Goal: Task Accomplishment & Management: Use online tool/utility

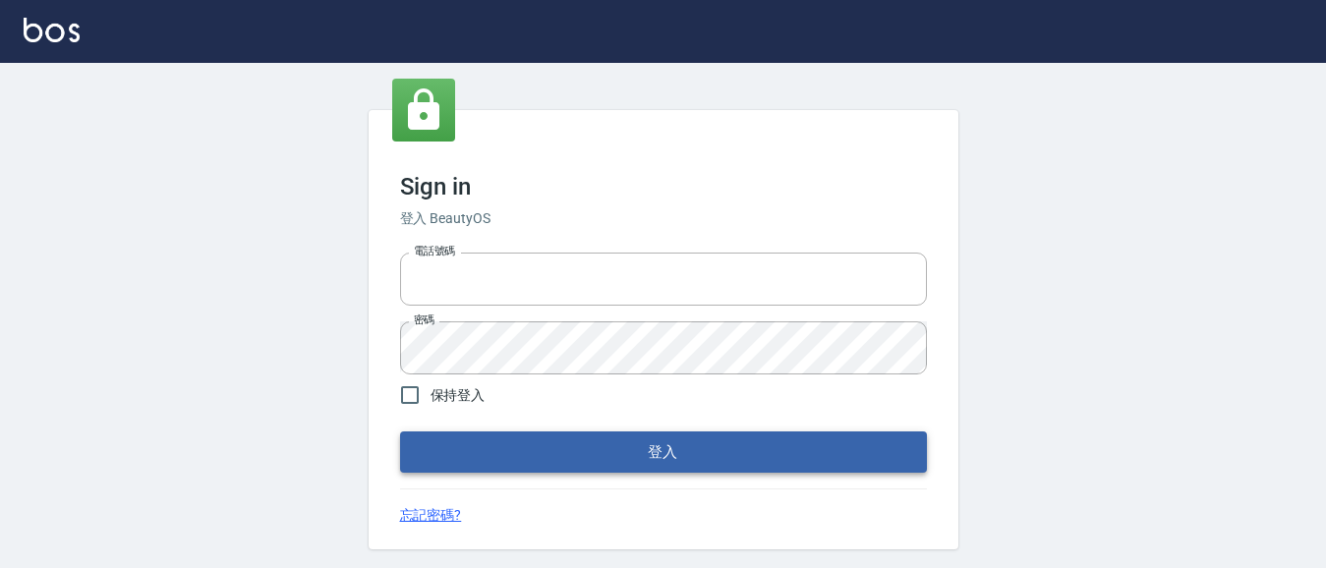
type input "0931911003"
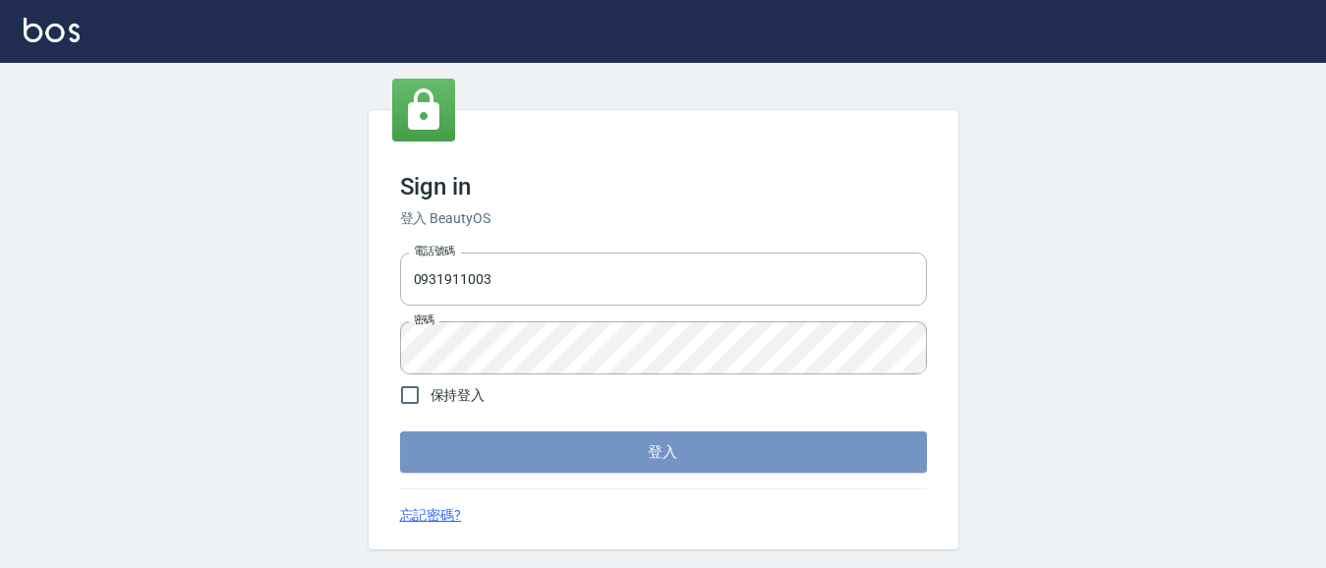
click at [844, 456] on button "登入" at bounding box center [663, 452] width 527 height 41
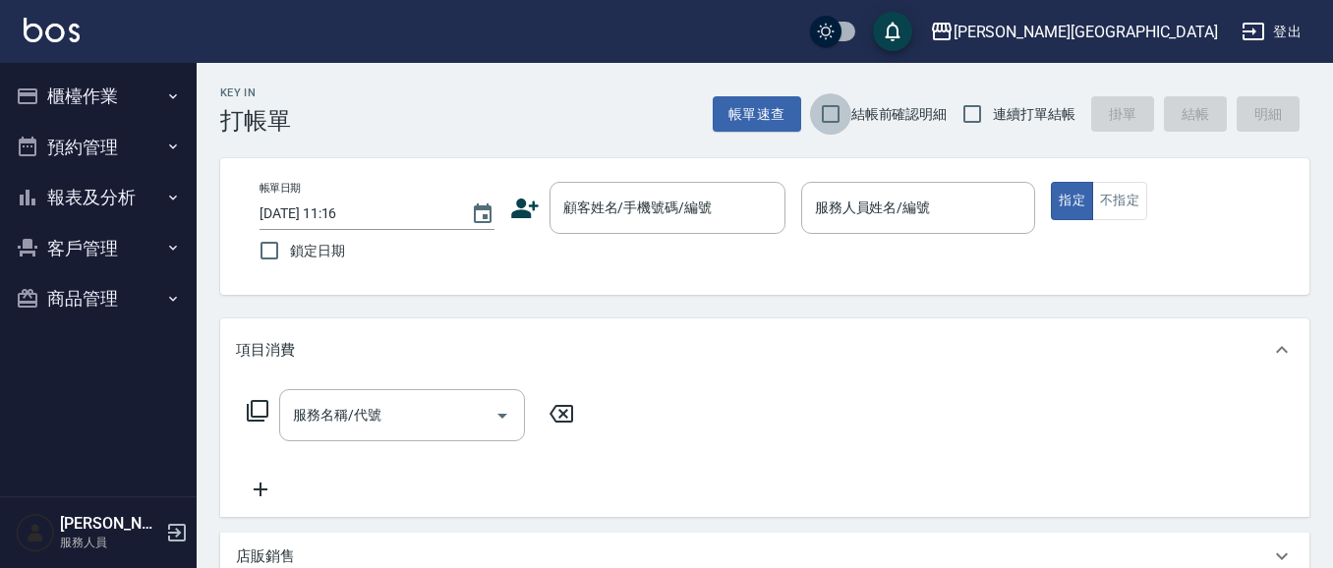
click at [832, 117] on input "結帳前確認明細" at bounding box center [830, 113] width 41 height 41
checkbox input "true"
click at [978, 114] on input "連續打單結帳" at bounding box center [972, 113] width 41 height 41
checkbox input "true"
